Goal: Information Seeking & Learning: Learn about a topic

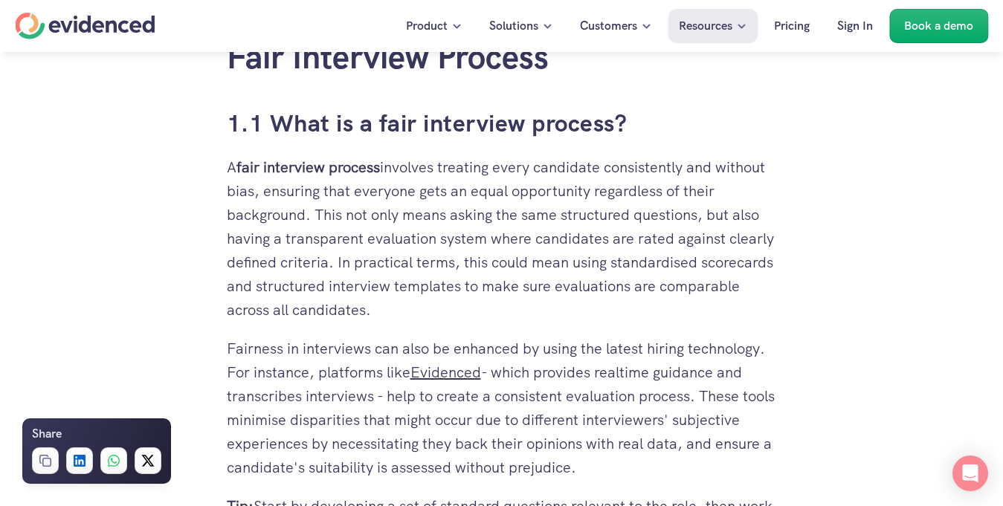
scroll to position [979, 0]
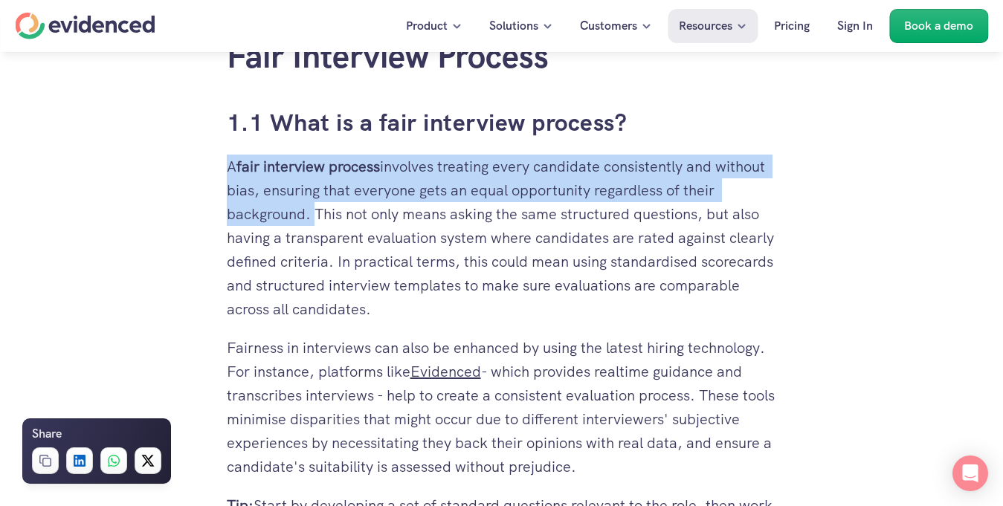
drag, startPoint x: 309, startPoint y: 213, endPoint x: 213, endPoint y: 161, distance: 109.1
copy p "A fair interview process involves treating every candidate consistently and wit…"
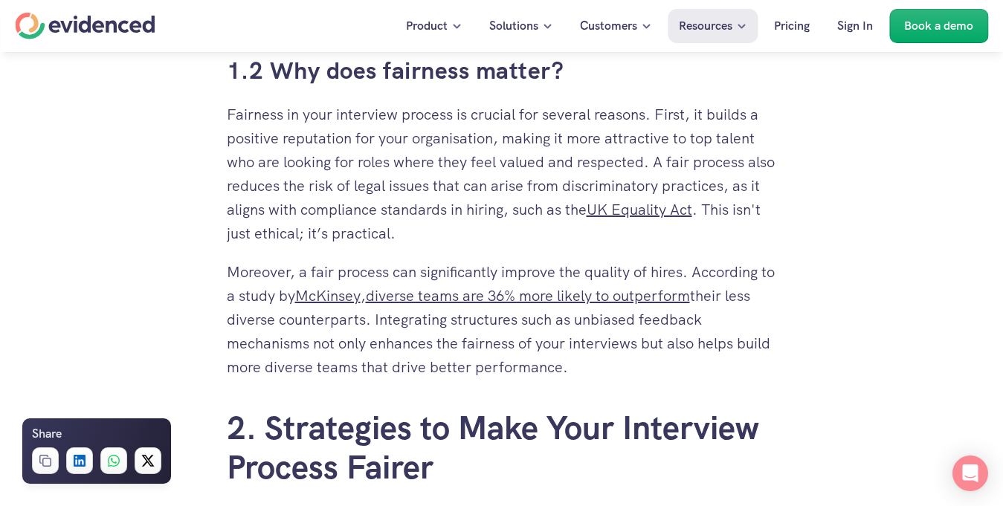
scroll to position [1521, 0]
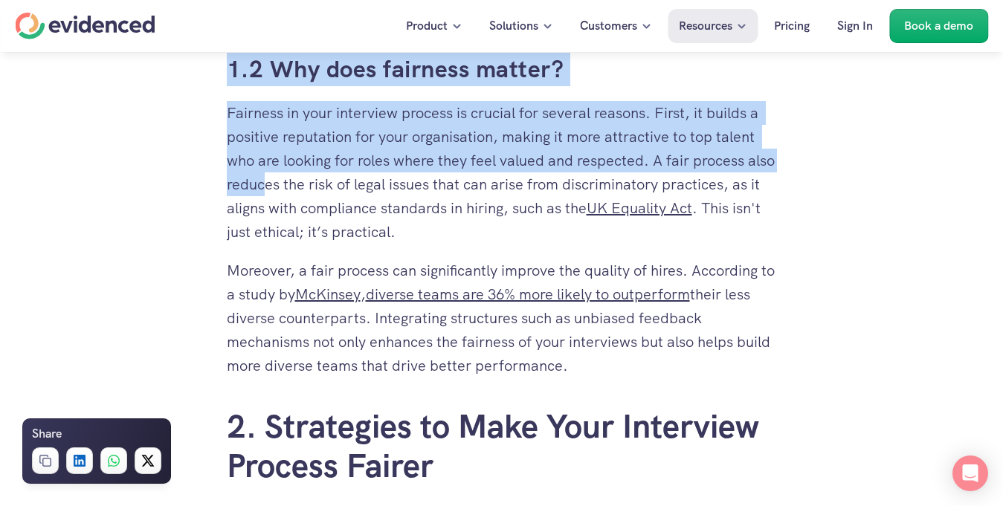
drag, startPoint x: 221, startPoint y: 103, endPoint x: 296, endPoint y: 185, distance: 111.6
click at [193, 78] on div "Want to make fairer hiring decisions? Watch a quick demo" at bounding box center [501, 80] width 1003 height 57
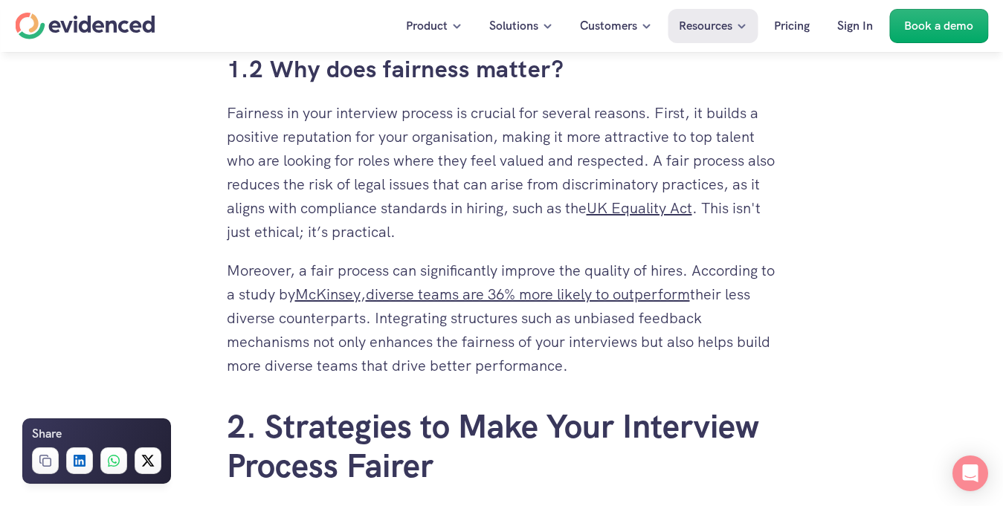
drag, startPoint x: 225, startPoint y: 112, endPoint x: 602, endPoint y: 385, distance: 466.5
copy div "Fairness in your interview process is crucial for several reasons. First, it bu…"
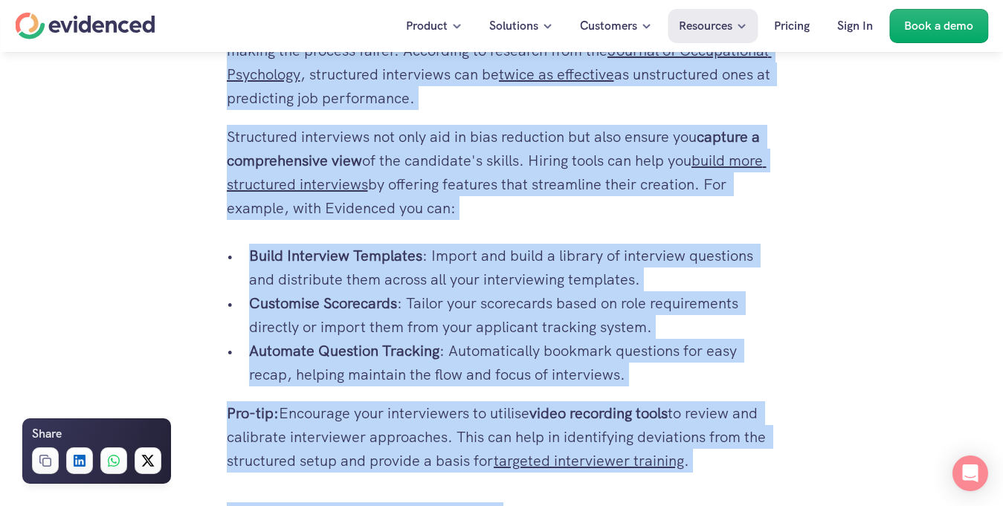
scroll to position [2380, 0]
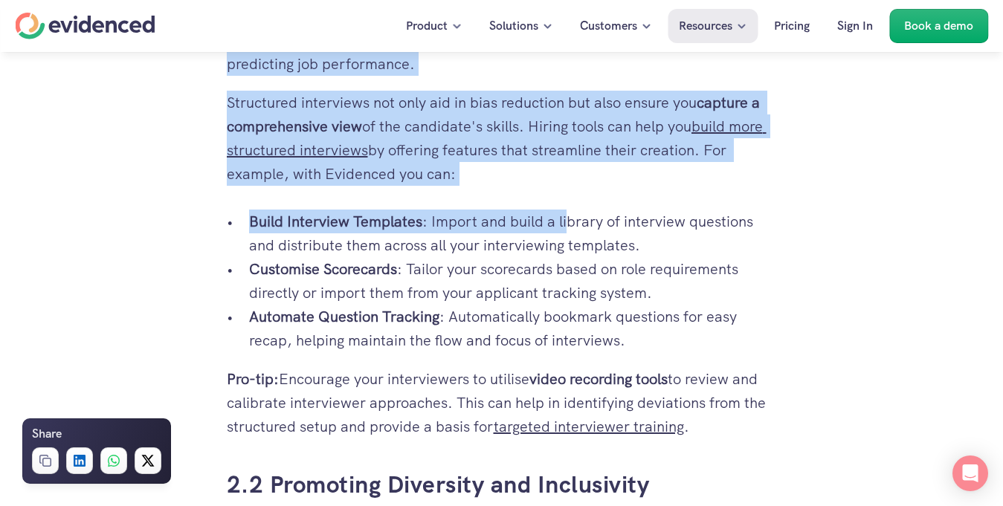
drag, startPoint x: 225, startPoint y: 147, endPoint x: 566, endPoint y: 198, distance: 345.1
click at [566, 198] on div "So you’re in yet another post-interview meeting, and the only thing everyone se…" at bounding box center [502, 389] width 580 height 4754
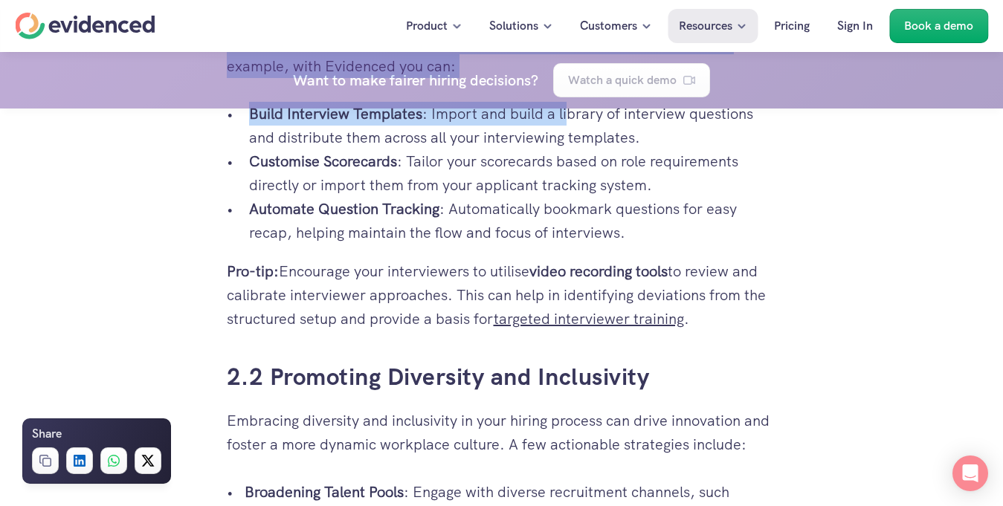
scroll to position [2489, 0]
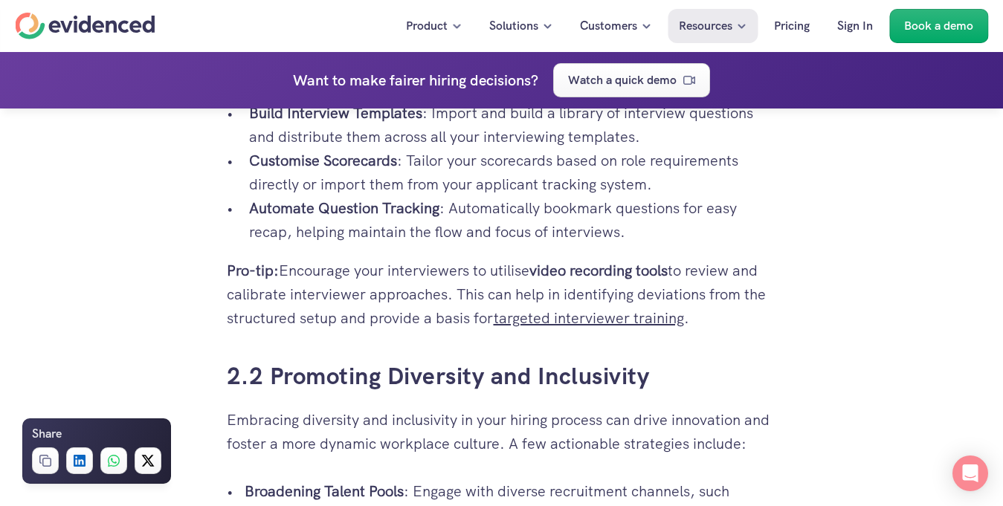
click at [223, 277] on div "So you’re in yet another post-interview meeting, and the only thing everyone se…" at bounding box center [502, 281] width 580 height 4754
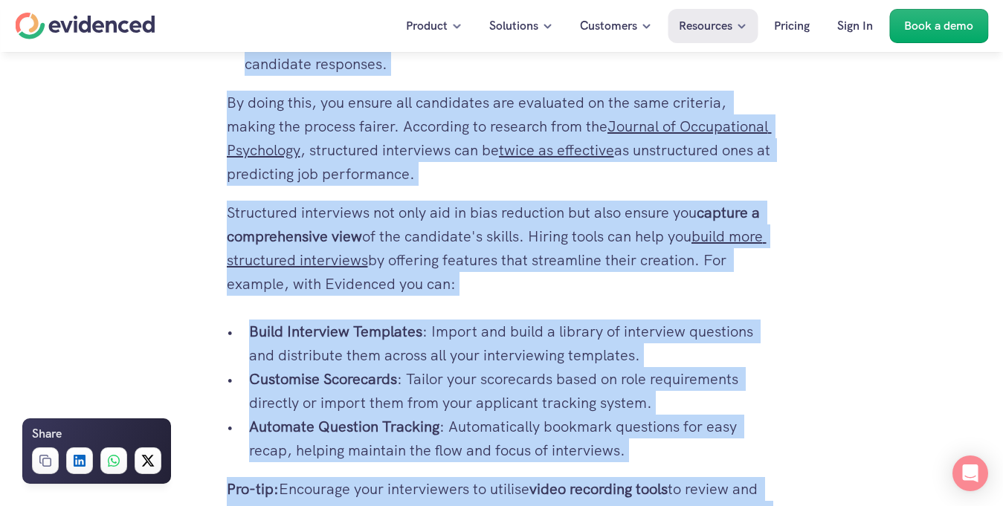
scroll to position [2435, 0]
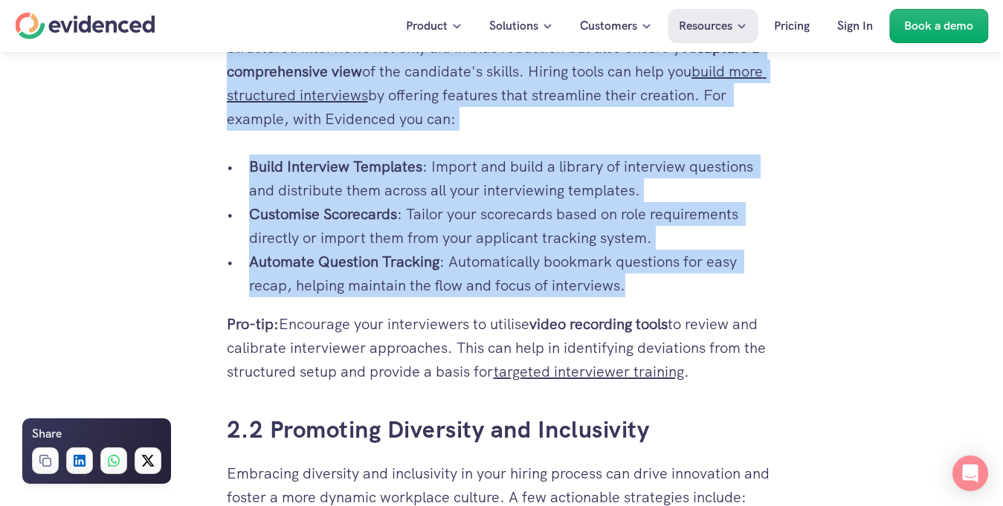
drag, startPoint x: 225, startPoint y: 176, endPoint x: 678, endPoint y: 297, distance: 469.5
click at [678, 297] on div "So you’re in yet another post-interview meeting, and the only thing everyone se…" at bounding box center [502, 334] width 580 height 4754
copy div "To bring objectivity and consistency to your interviews, implement structured i…"
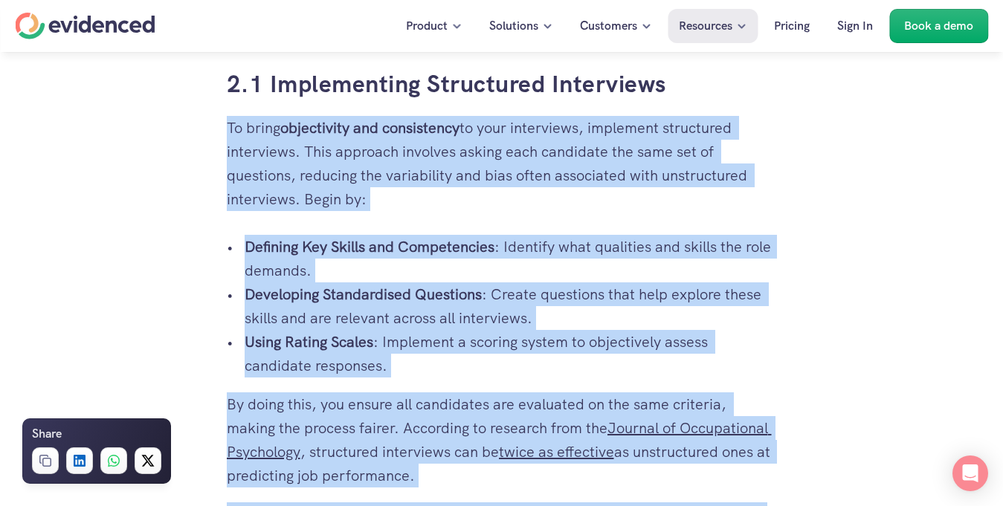
scroll to position [1968, 0]
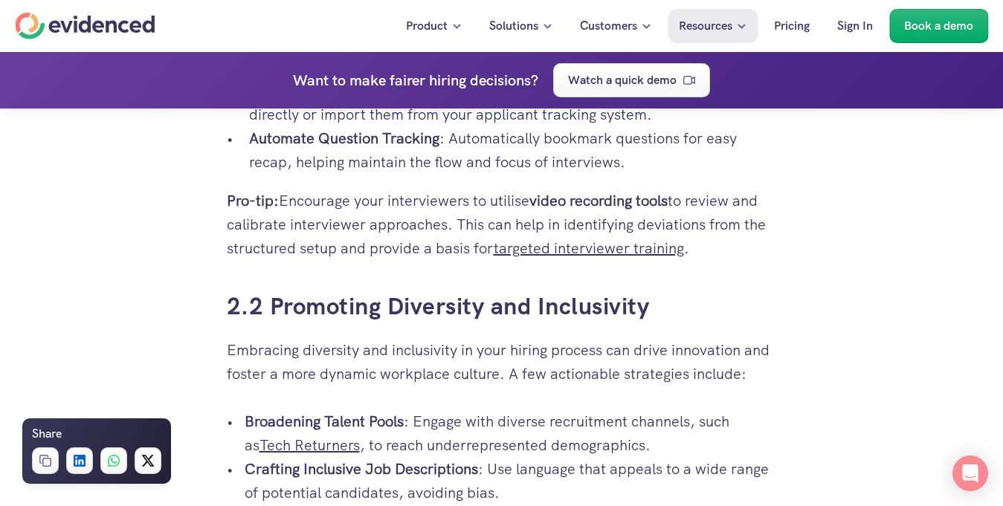
scroll to position [2558, 0]
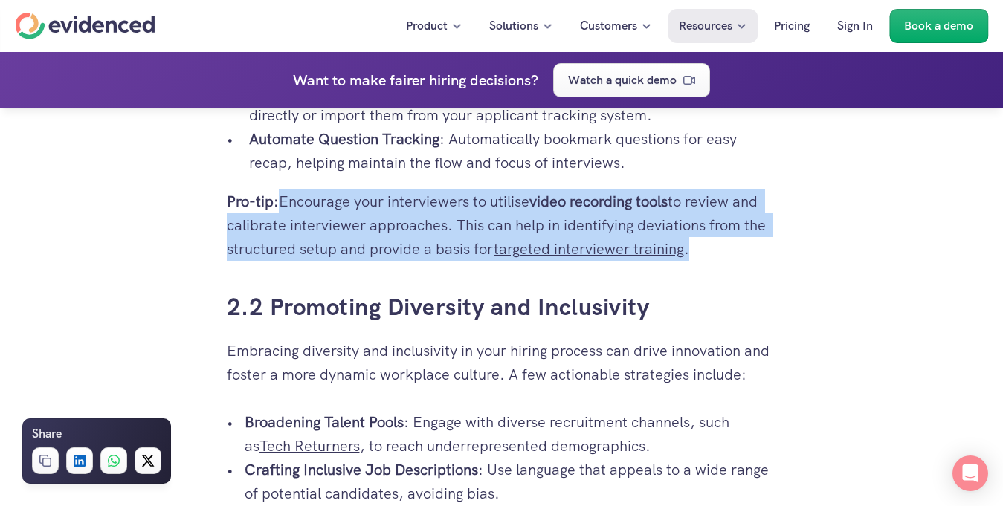
drag, startPoint x: 279, startPoint y: 202, endPoint x: 698, endPoint y: 251, distance: 421.5
click at [698, 251] on p "Pro-tip: Encourage your interviewers to utilise video recording tools to review…" at bounding box center [502, 225] width 550 height 71
copy p "Encourage your interviewers to utilise video recording tools to review and cali…"
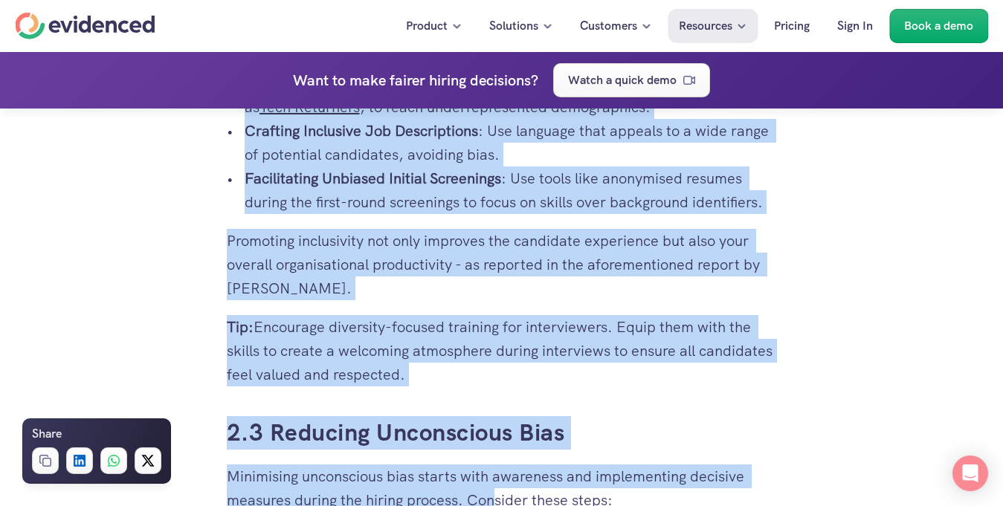
scroll to position [2938, 0]
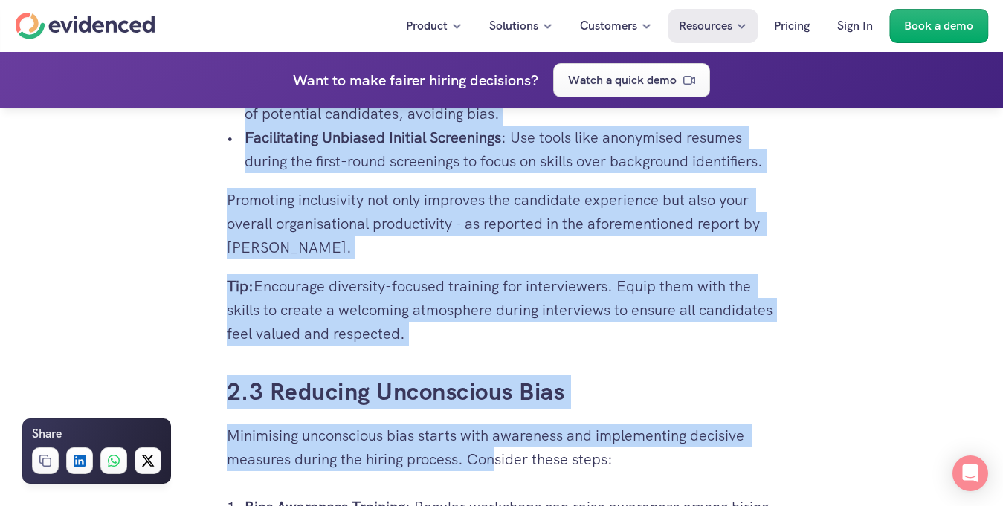
drag, startPoint x: 219, startPoint y: 170, endPoint x: 508, endPoint y: 333, distance: 332.0
copy div "Embracing diversity and inclusivity in your hiring process can drive innovation…"
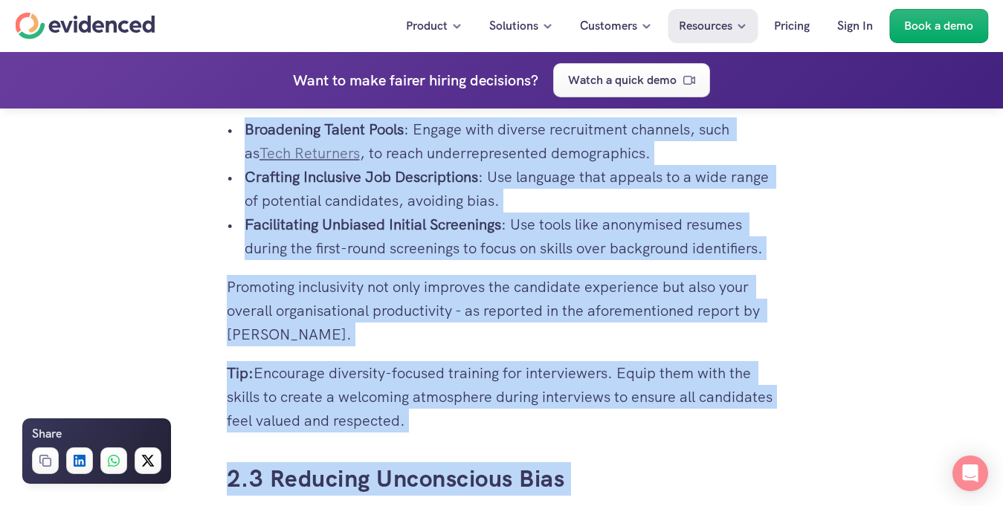
scroll to position [2852, 0]
click at [312, 324] on p "Promoting inclusivity not only improves the candidate experience but also your …" at bounding box center [502, 309] width 550 height 71
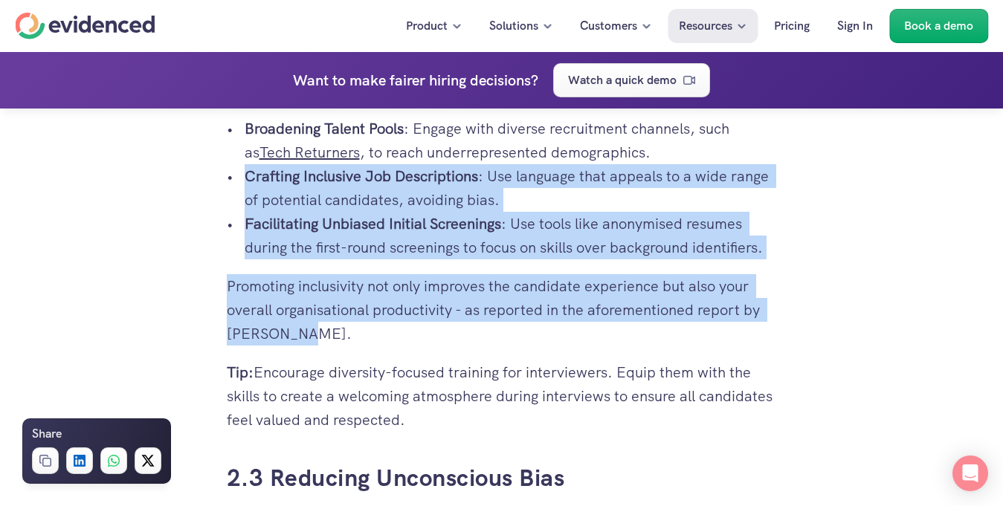
drag, startPoint x: 312, startPoint y: 335, endPoint x: 231, endPoint y: 188, distance: 167.8
click at [231, 188] on div "So you’re in yet another post-interview meeting, and the only thing everyone se…" at bounding box center [502, 92] width 550 height 4405
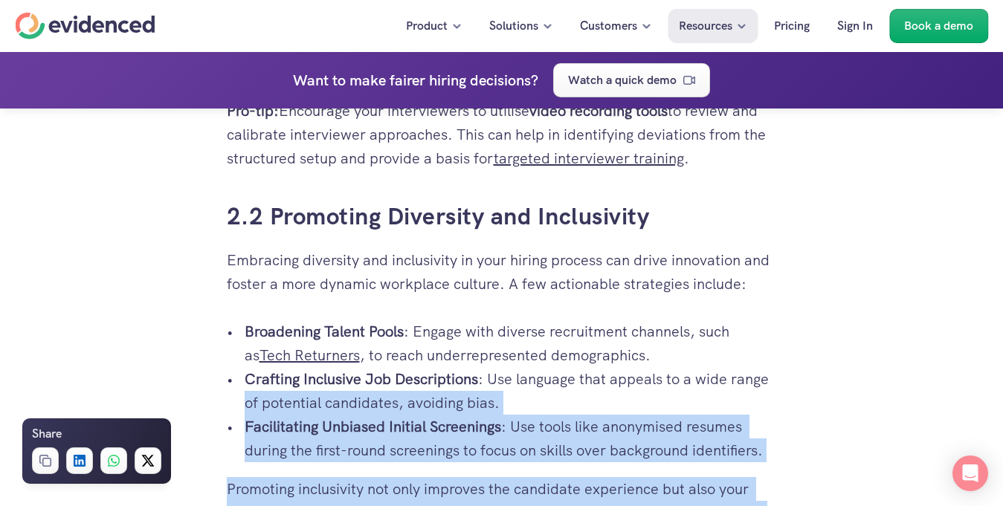
scroll to position [2648, 0]
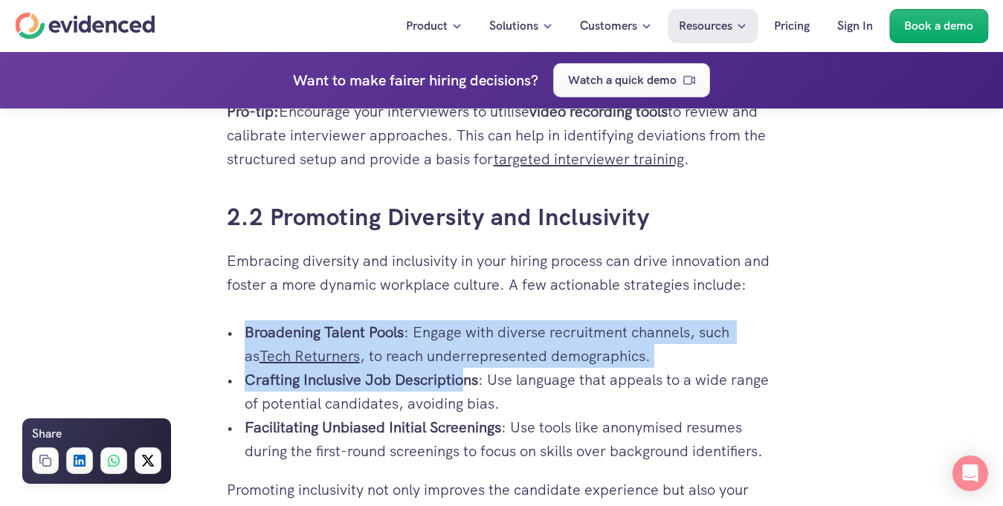
drag, startPoint x: 241, startPoint y: 329, endPoint x: 467, endPoint y: 389, distance: 234.0
click at [467, 389] on ul "Broadening Talent Pools : Engage with diverse recruitment channels, such as Tec…" at bounding box center [502, 392] width 550 height 143
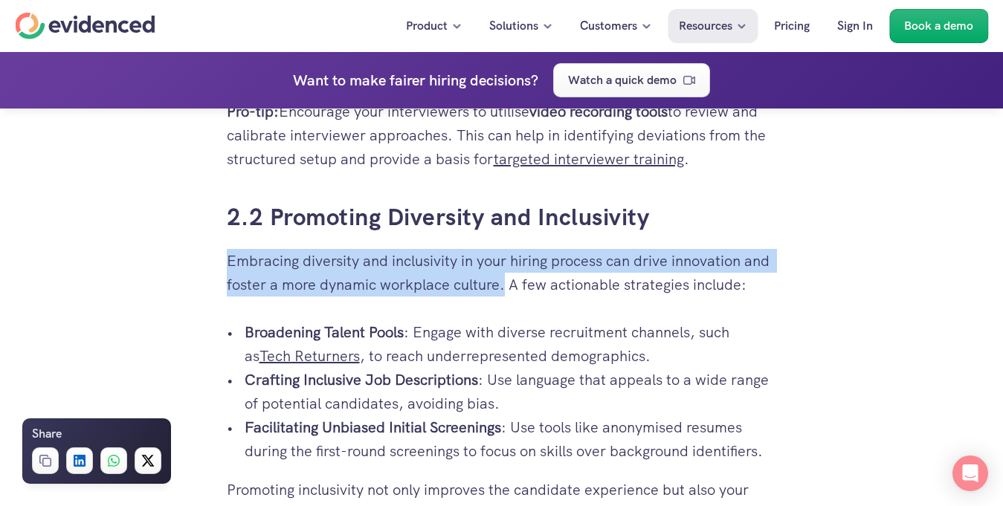
drag, startPoint x: 225, startPoint y: 255, endPoint x: 505, endPoint y: 286, distance: 281.3
click at [505, 286] on div "So you’re in yet another post-interview meeting, and the only thing everyone se…" at bounding box center [502, 121] width 580 height 4754
copy p "Embracing diversity and inclusivity in your hiring process can drive innovation…"
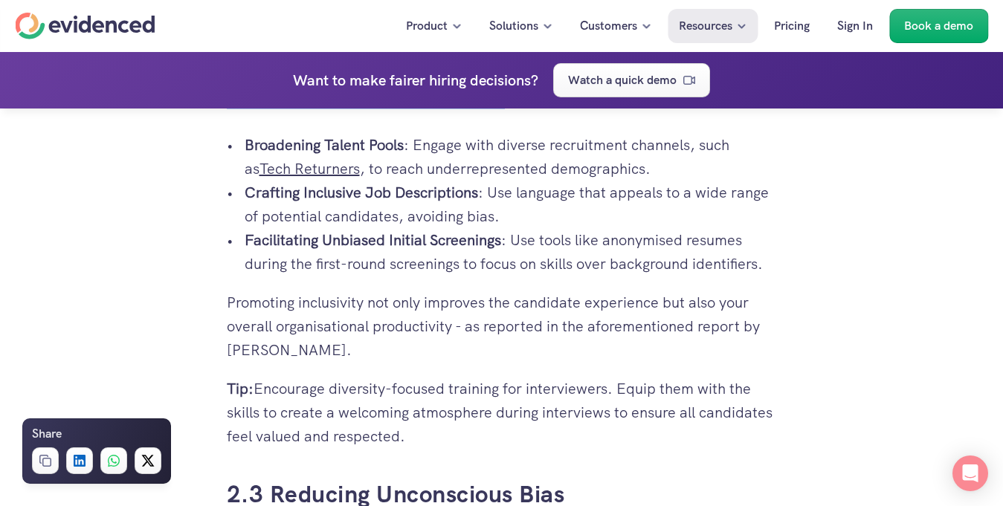
scroll to position [2835, 0]
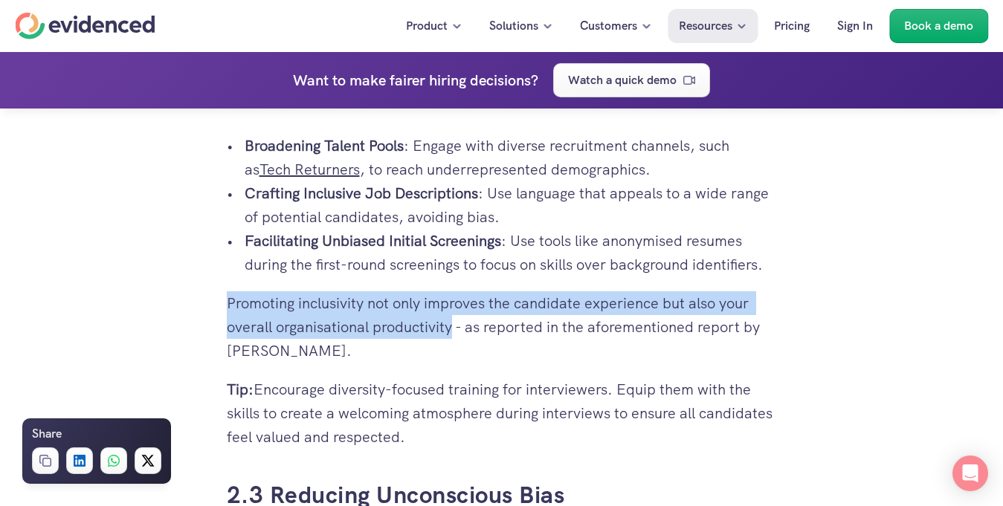
drag, startPoint x: 225, startPoint y: 295, endPoint x: 451, endPoint y: 324, distance: 227.2
copy p "Promoting inclusivity not only improves the candidate experience but also your …"
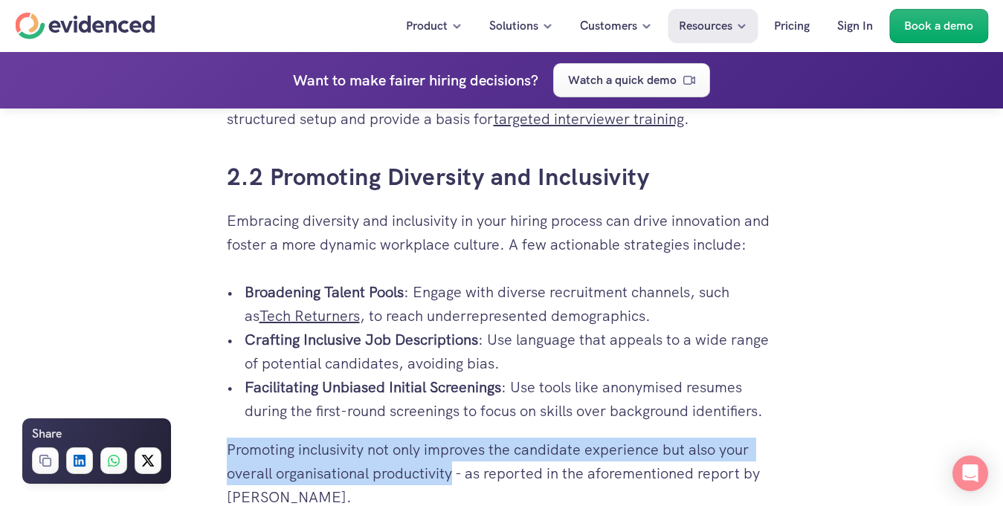
scroll to position [2676, 0]
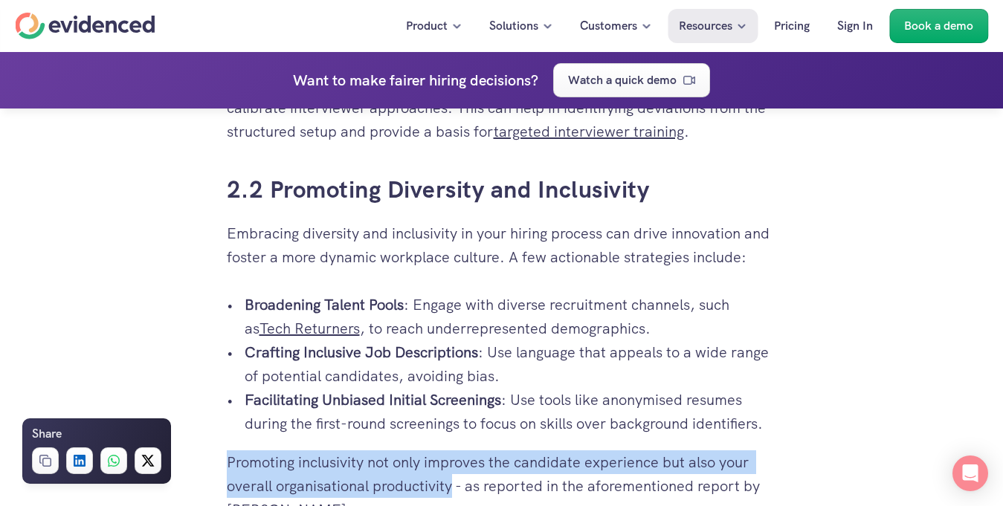
drag, startPoint x: 239, startPoint y: 289, endPoint x: 778, endPoint y: 434, distance: 558.1
click at [778, 434] on div "So you’re in yet another post-interview meeting, and the only thing everyone se…" at bounding box center [502, 94] width 580 height 4754
copy ul "Broadening Talent Pools : Engage with diverse recruitment channels, such as Tec…"
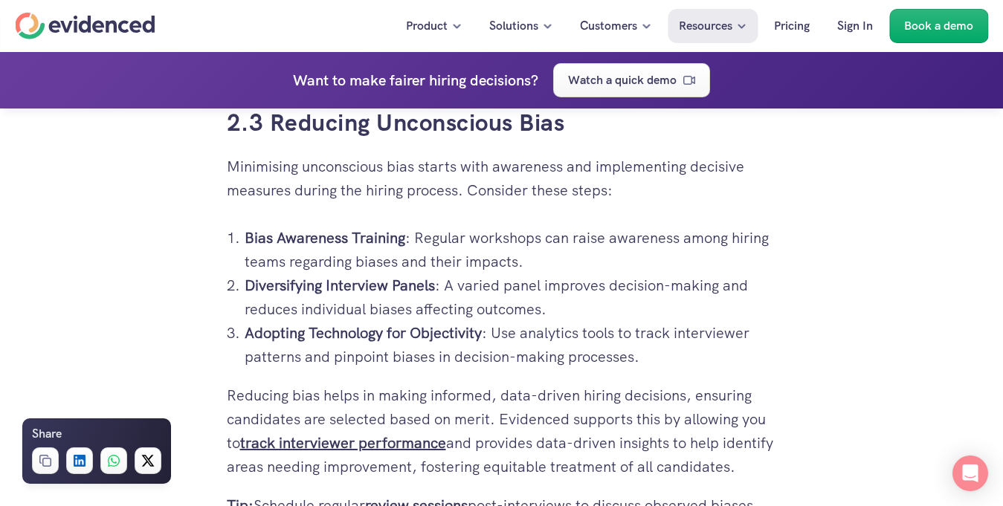
scroll to position [3208, 0]
drag, startPoint x: 463, startPoint y: 191, endPoint x: 225, endPoint y: 171, distance: 239.6
copy p "Minimising unconscious bias starts with awareness and implementing decisive mea…"
drag, startPoint x: 225, startPoint y: 393, endPoint x: 495, endPoint y: 414, distance: 270.0
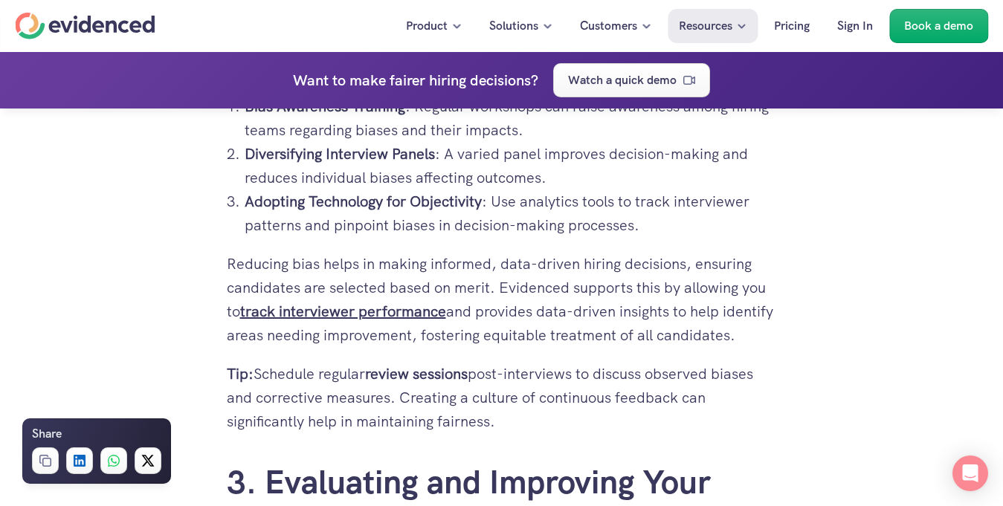
scroll to position [3340, 0]
copy p "Reducing bias helps in making informed, data-driven hiring decisions, ensuring …"
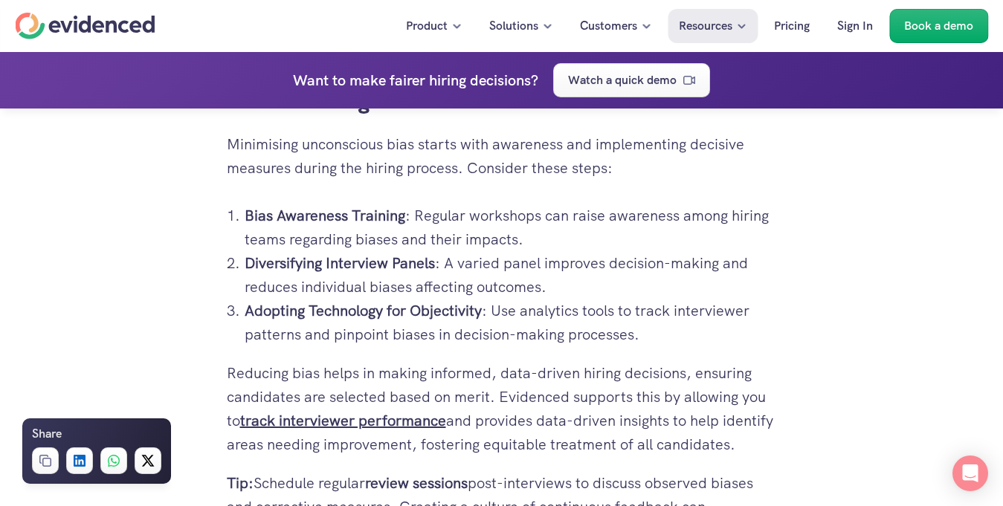
scroll to position [3229, 0]
drag, startPoint x: 243, startPoint y: 212, endPoint x: 666, endPoint y: 329, distance: 438.2
click at [666, 329] on ol "Bias Awareness Training : Regular workshops can raise awareness among hiring te…" at bounding box center [502, 276] width 550 height 143
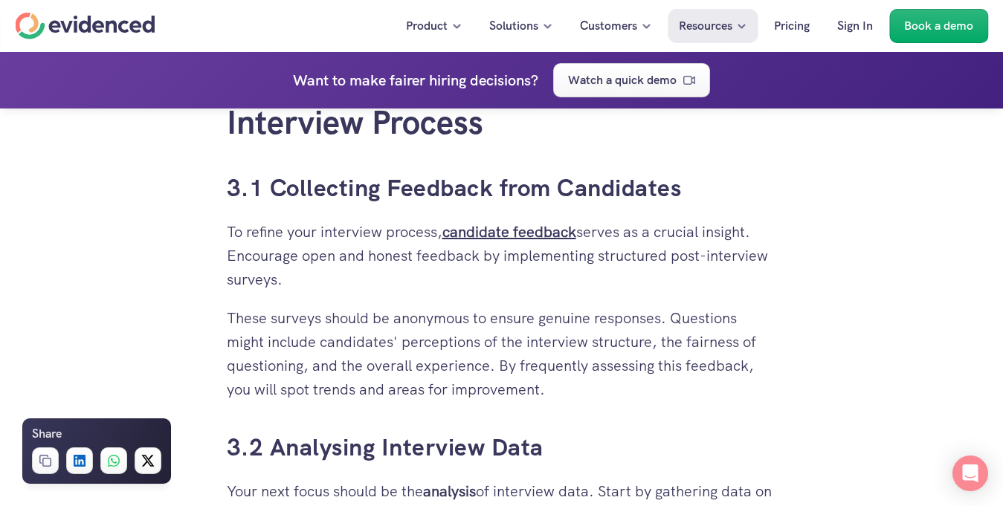
scroll to position [3739, 0]
drag, startPoint x: 228, startPoint y: 249, endPoint x: 601, endPoint y: 409, distance: 405.4
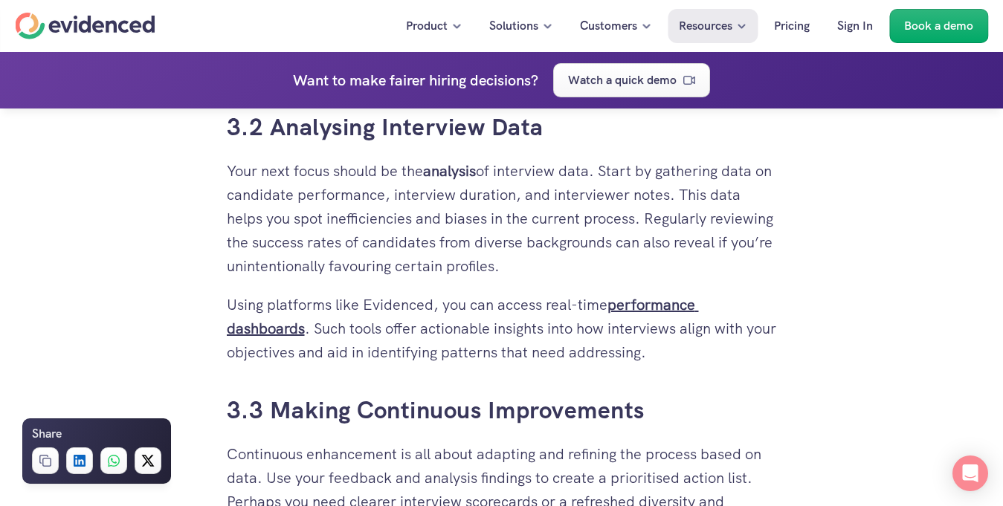
scroll to position [4048, 0]
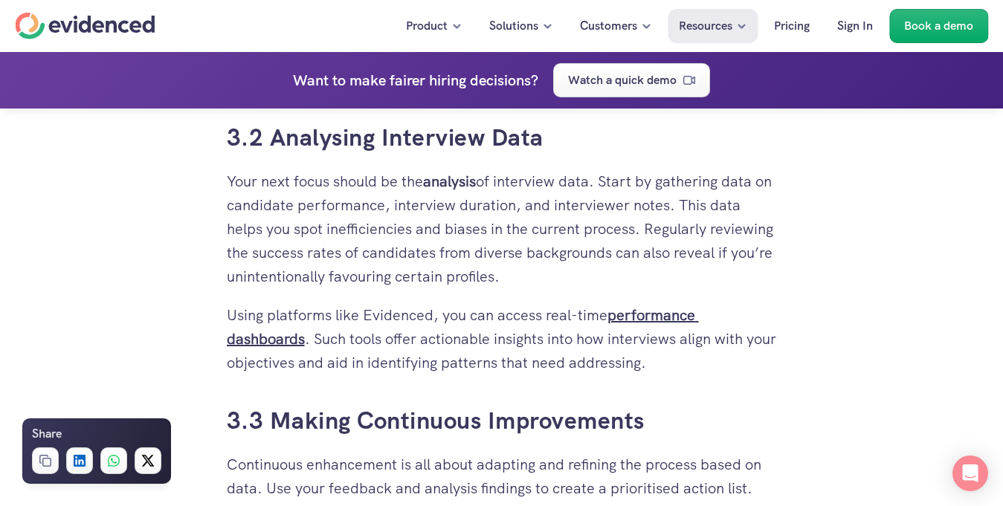
drag, startPoint x: 608, startPoint y: 206, endPoint x: 614, endPoint y: 281, distance: 75.3
click at [614, 281] on p "Your next focus should be the analysis of interview data. Start by gathering da…" at bounding box center [502, 229] width 550 height 119
click at [227, 199] on div at bounding box center [227, 12] width 1 height 2174
drag, startPoint x: 227, startPoint y: 199, endPoint x: 294, endPoint y: 237, distance: 76.9
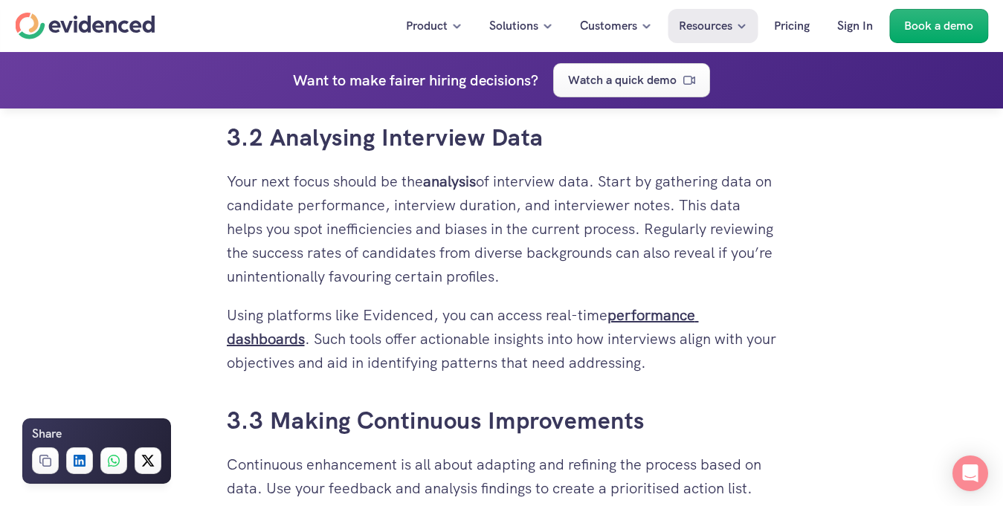
drag, startPoint x: 224, startPoint y: 202, endPoint x: 686, endPoint y: 389, distance: 499.1
click at [683, 375] on p "Using platforms like Evidenced, you can access real-time performance dashboards…" at bounding box center [502, 338] width 550 height 71
drag, startPoint x: 687, startPoint y: 387, endPoint x: 220, endPoint y: 205, distance: 501.0
